Goal: Find specific page/section

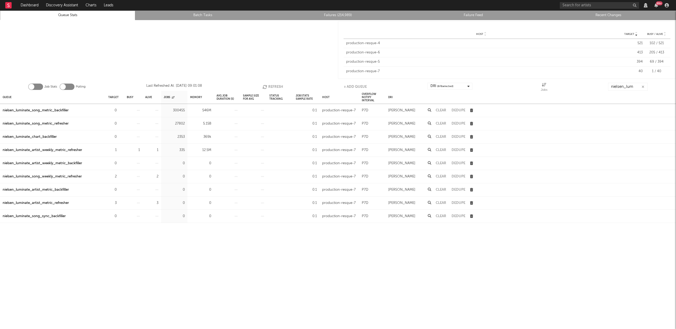
click at [74, 149] on div "nielsen_luminate_artist_weekly_metric_refresher" at bounding box center [42, 150] width 79 height 6
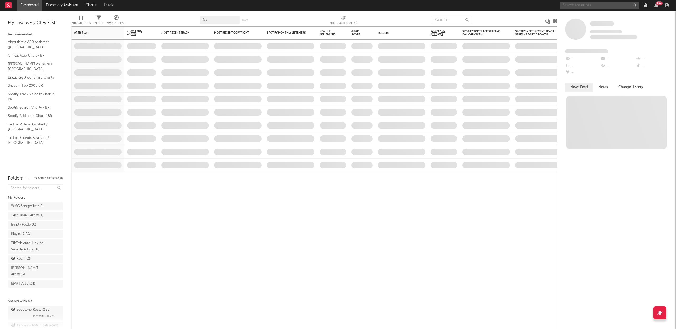
click at [588, 4] on input "text" at bounding box center [599, 5] width 79 height 7
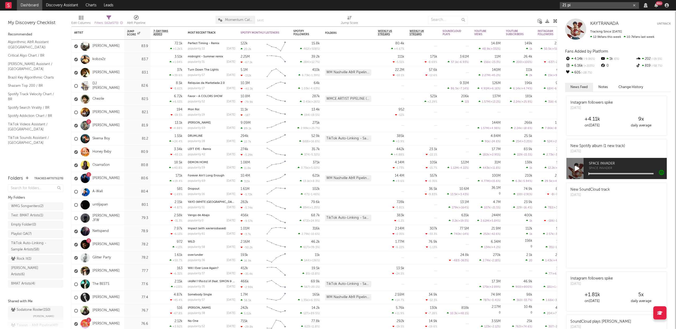
type input "21 pil"
